Goal: Find specific page/section: Find specific page/section

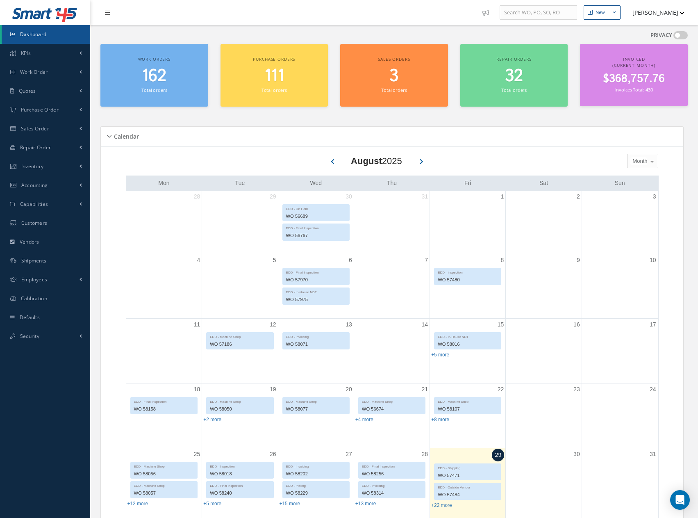
click at [156, 76] on span "162" at bounding box center [154, 75] width 25 height 23
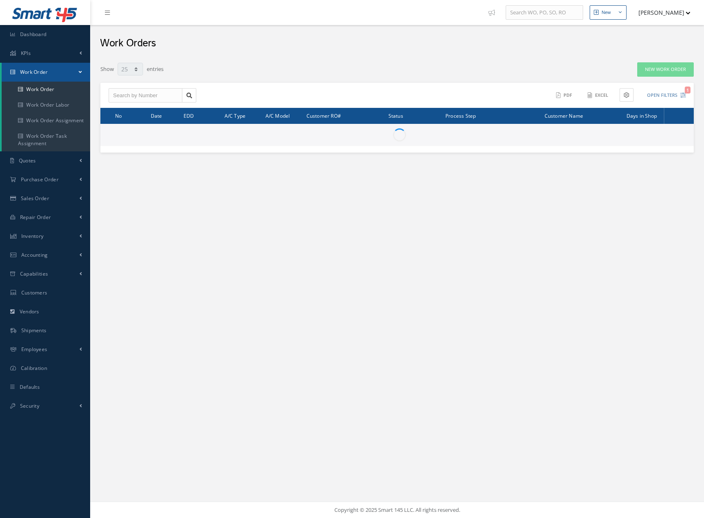
select select "25"
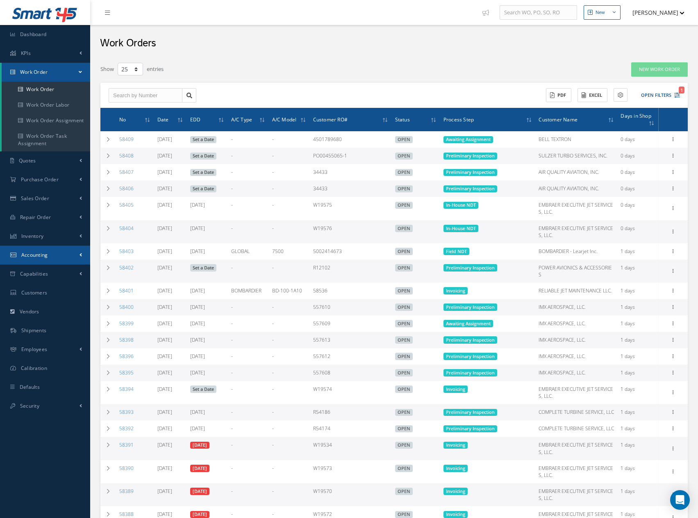
click at [31, 258] on span "Accounting" at bounding box center [34, 254] width 27 height 7
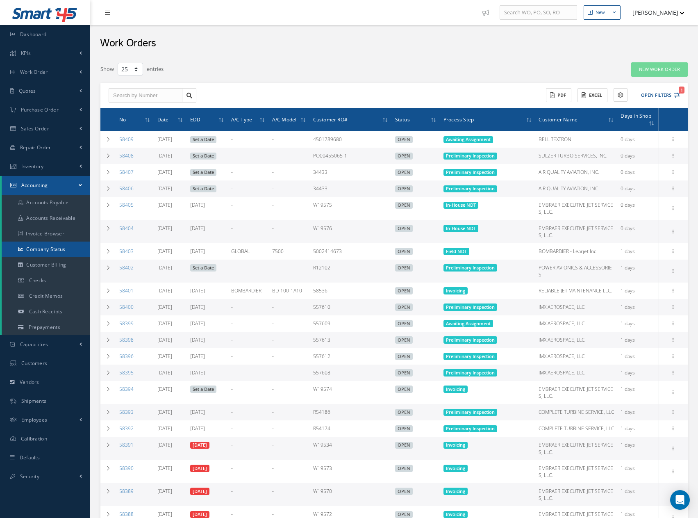
click at [44, 247] on link "Company Status" at bounding box center [46, 249] width 89 height 16
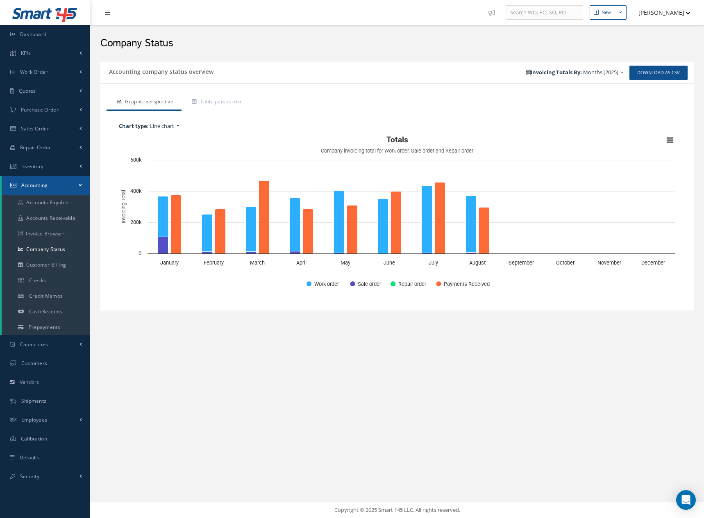
click at [611, 74] on span "Months (2025)" at bounding box center [600, 71] width 35 height 7
click at [550, 130] on div "Years" at bounding box center [550, 129] width 41 height 17
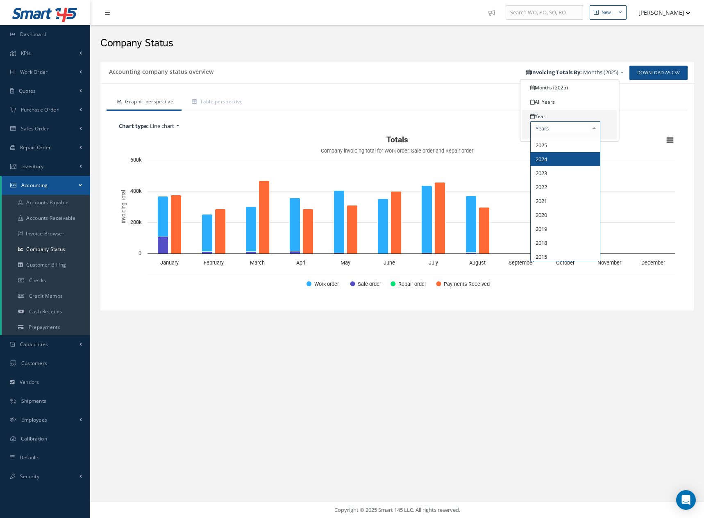
click at [550, 157] on span "2024" at bounding box center [565, 159] width 69 height 14
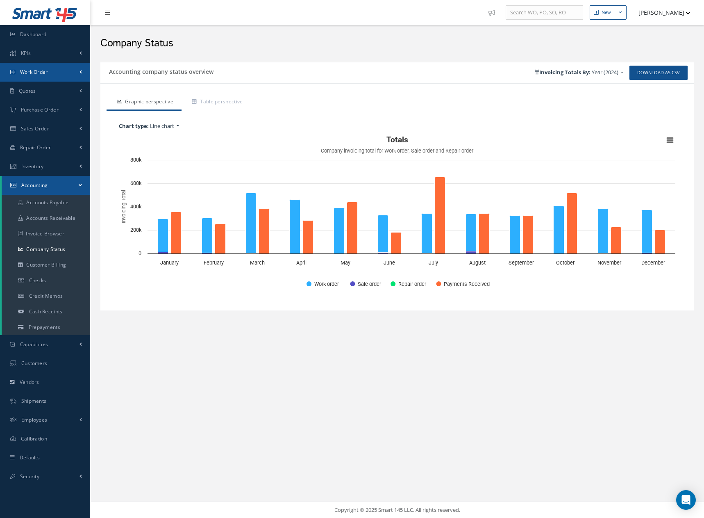
click at [39, 73] on span "Work Order" at bounding box center [34, 71] width 28 height 7
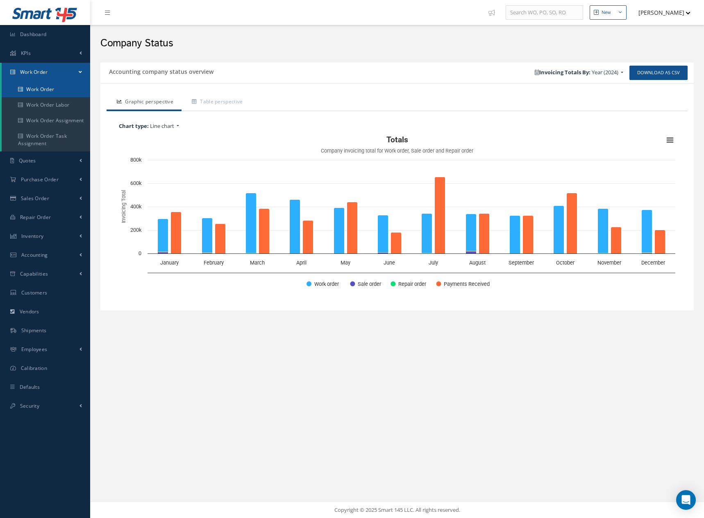
click at [42, 87] on link "Work Order" at bounding box center [46, 90] width 89 height 16
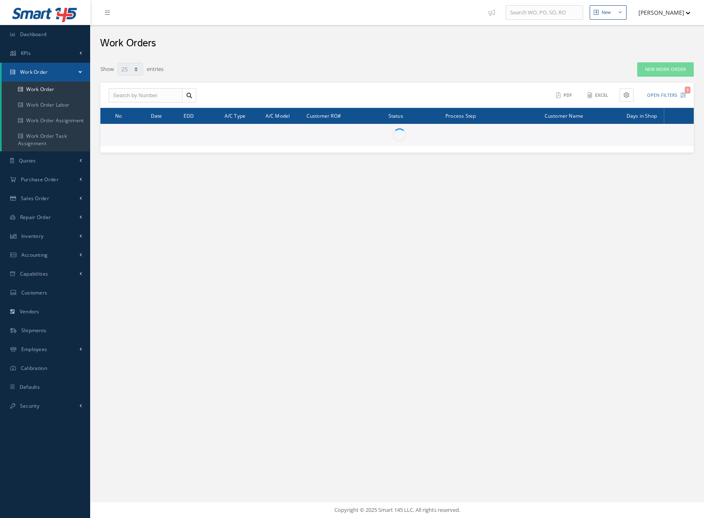
select select "25"
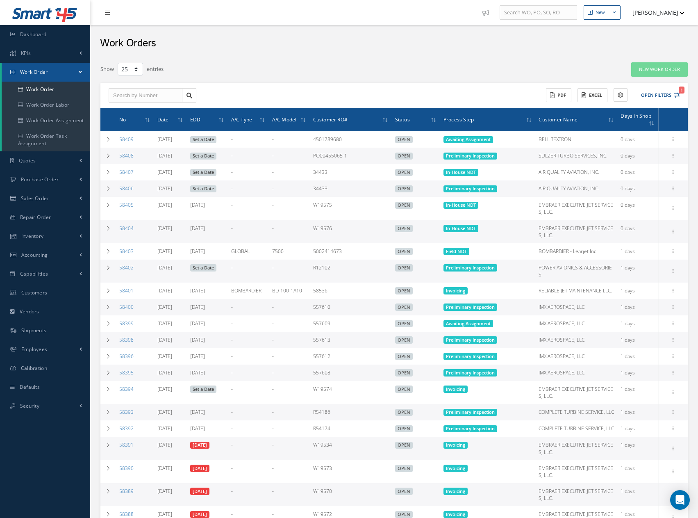
click at [80, 71] on span at bounding box center [80, 71] width 3 height 7
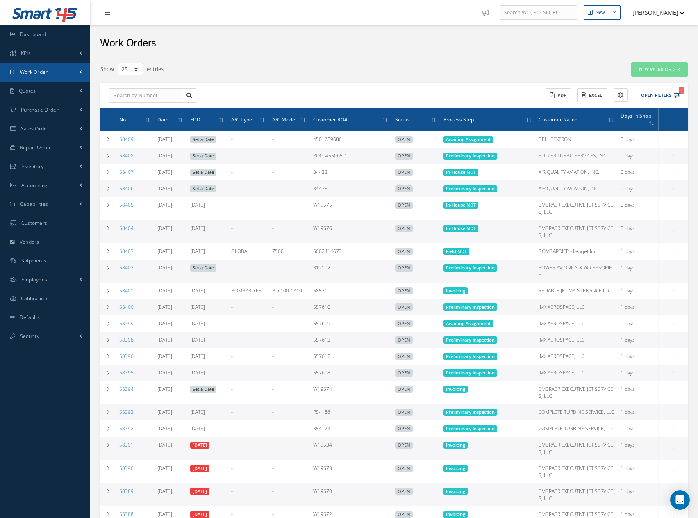
click at [80, 71] on span at bounding box center [81, 71] width 2 height 7
